Goal: Information Seeking & Learning: Learn about a topic

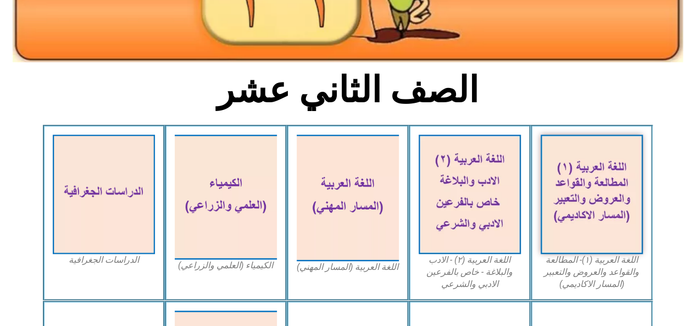
scroll to position [220, 0]
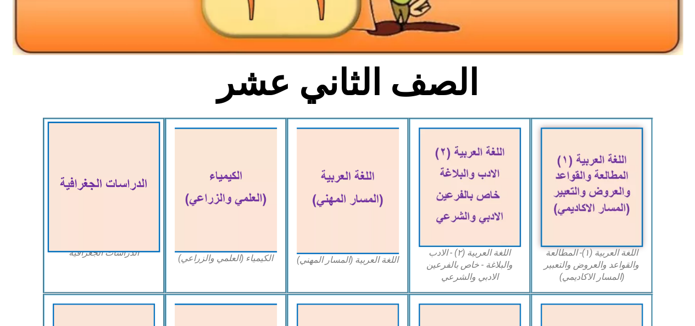
click at [147, 210] on img at bounding box center [103, 186] width 113 height 131
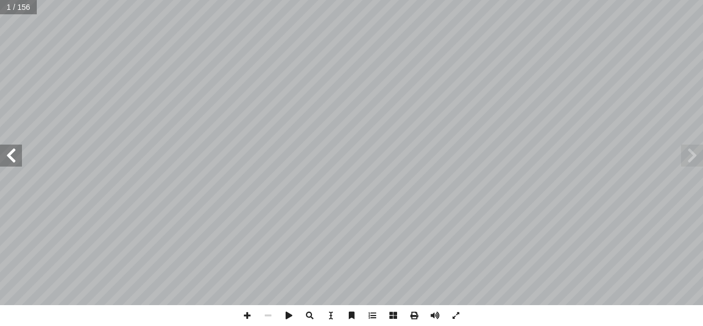
click at [0, 150] on div "١٢ ة ّ الجغرافي ُ راسات ّ الد ( ً د. حسﻴﻦ الرﻳﻤاوي )منسقا د. أكرم وادي أ. ليلى …" at bounding box center [351, 152] width 703 height 305
drag, startPoint x: 4, startPoint y: 147, endPoint x: 12, endPoint y: 144, distance: 8.0
click at [8, 146] on span at bounding box center [11, 155] width 22 height 22
click at [9, 152] on span at bounding box center [11, 155] width 22 height 22
click at [432, 316] on span at bounding box center [434, 315] width 21 height 21
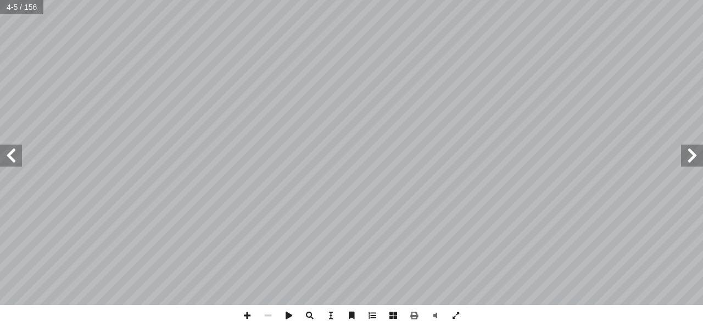
click at [5, 159] on span at bounding box center [11, 155] width 22 height 22
click at [11, 157] on span at bounding box center [11, 155] width 22 height 22
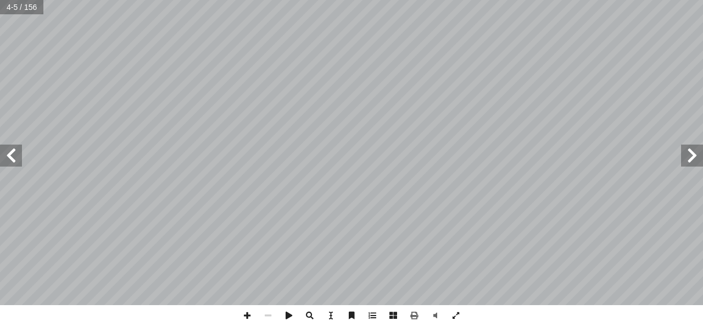
click at [11, 157] on span at bounding box center [11, 155] width 22 height 22
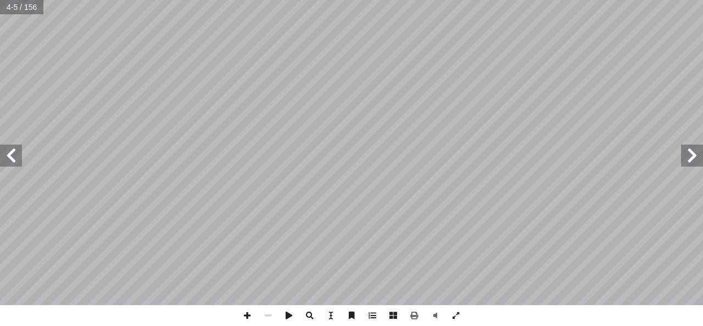
click at [11, 157] on span at bounding box center [11, 155] width 22 height 22
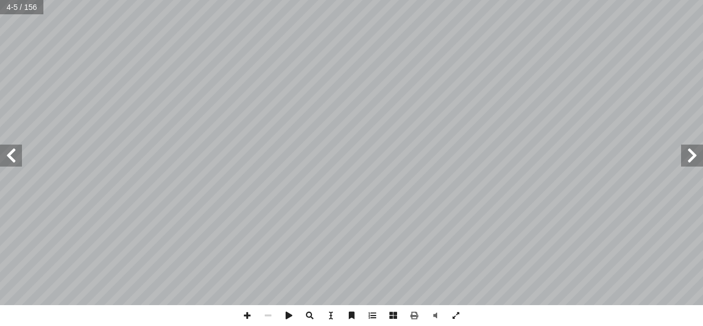
click at [11, 157] on span at bounding box center [11, 155] width 22 height 22
click at [4, 147] on span at bounding box center [11, 155] width 22 height 22
click at [5, 147] on span at bounding box center [11, 155] width 22 height 22
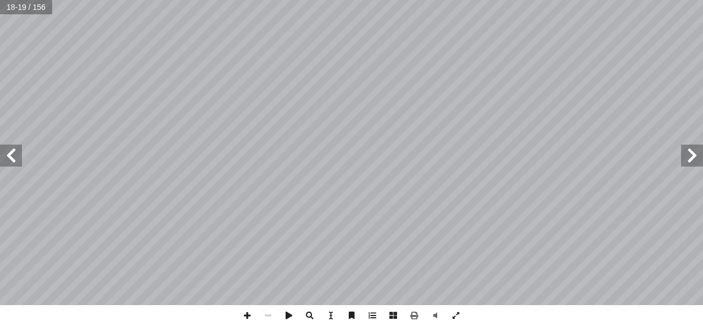
click at [5, 147] on span at bounding box center [11, 155] width 22 height 22
click at [6, 147] on span at bounding box center [11, 155] width 22 height 22
click at [8, 148] on span at bounding box center [11, 155] width 22 height 22
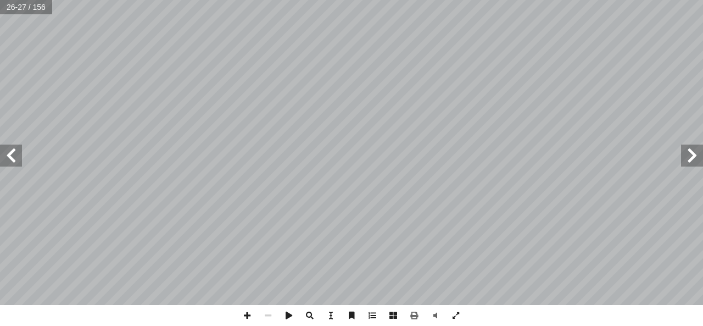
click at [685, 166] on span at bounding box center [692, 155] width 22 height 22
click at [299, 305] on div "٢٠ ة حسب دوائر العرض. ّ رضي أ صنف المن�طق الحرارية على سطح الكرة ال� أ ا السؤال…" at bounding box center [351, 163] width 703 height 326
click at [0, 155] on span at bounding box center [11, 155] width 22 height 22
click at [431, 220] on div "٢٢ ة: ّ - الرطوبة الجوي ً ثانيا الرطوبــة الجويــة هــي: كميــة بخــ�ر المــ�ء …" at bounding box center [351, 163] width 703 height 326
